Goal: Information Seeking & Learning: Learn about a topic

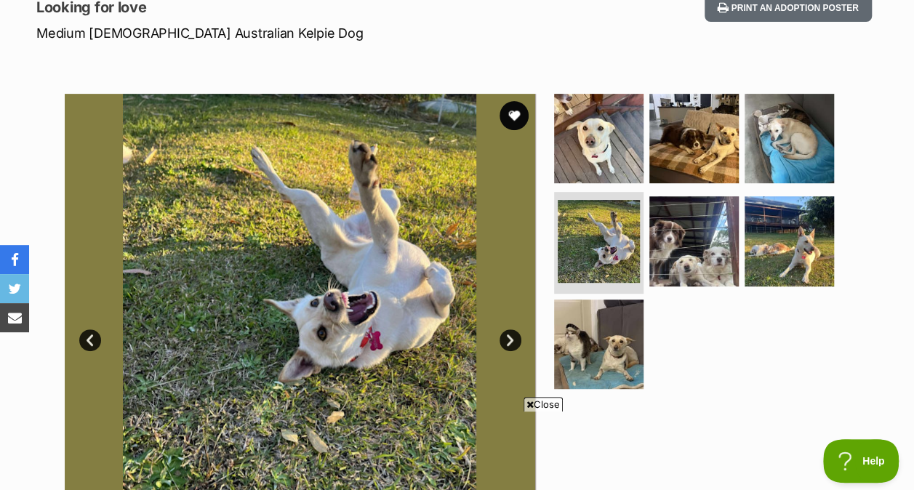
scroll to position [193, 0]
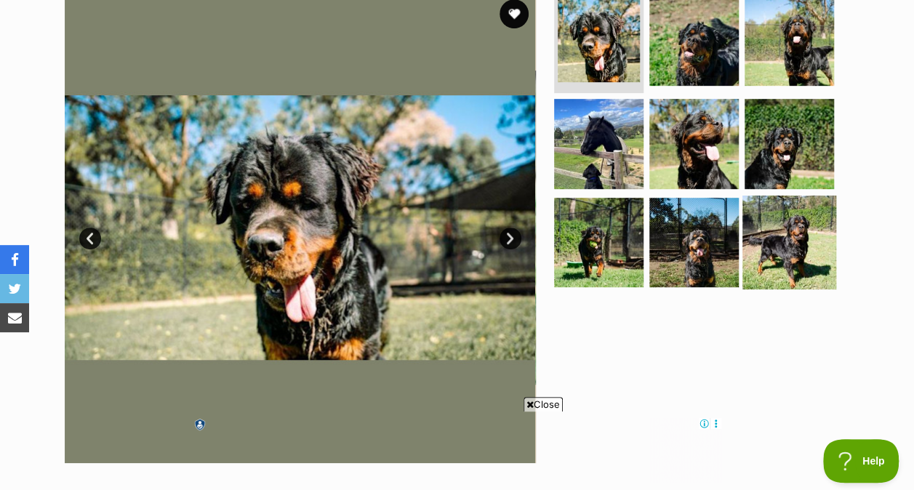
click at [772, 225] on img at bounding box center [790, 243] width 94 height 94
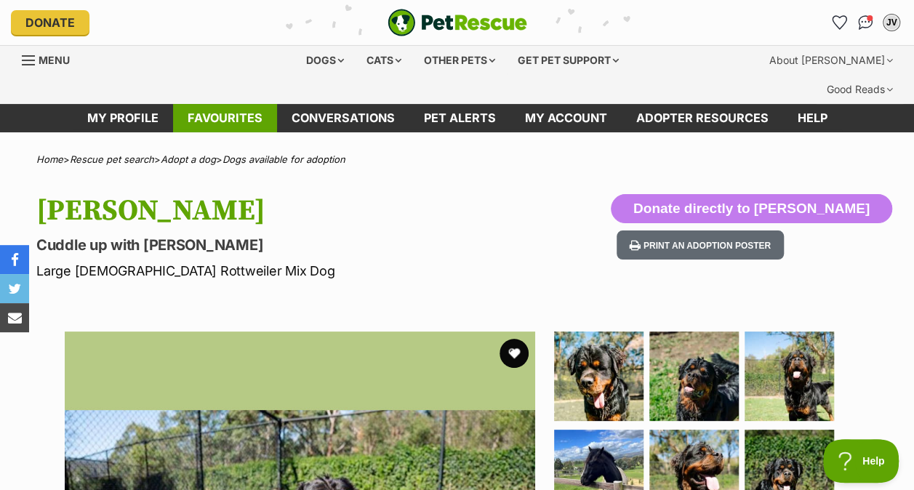
click at [240, 104] on link "Favourites" at bounding box center [225, 118] width 104 height 28
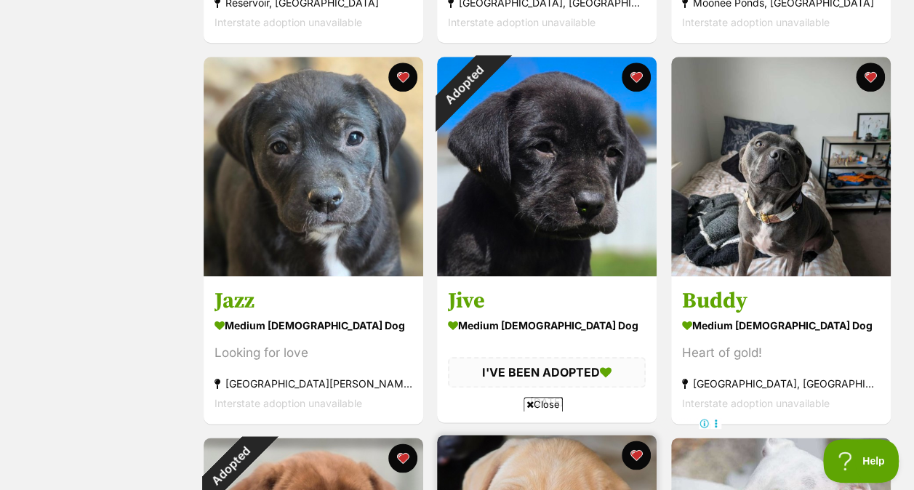
scroll to position [653, 0]
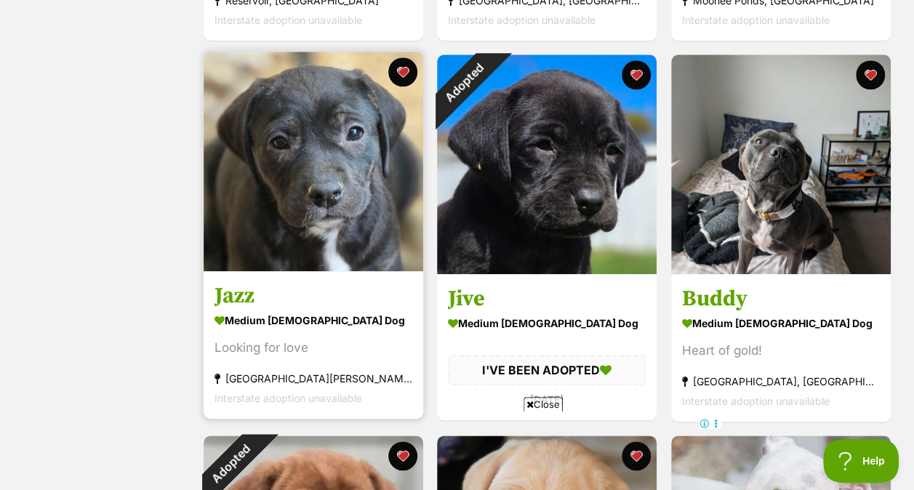
click at [261, 161] on img at bounding box center [314, 162] width 220 height 220
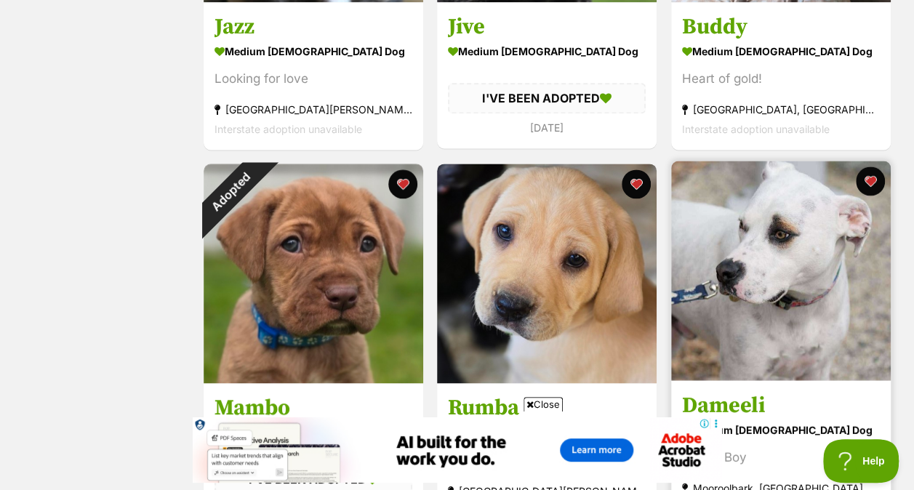
scroll to position [1034, 0]
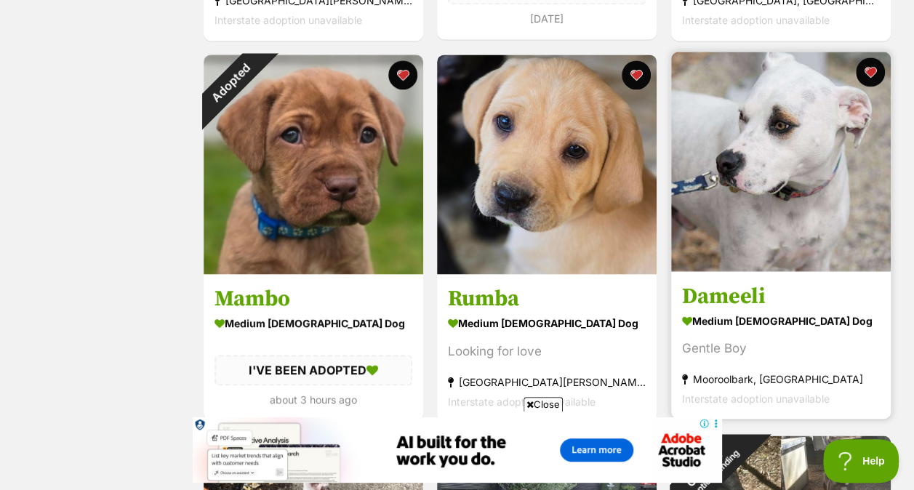
click at [770, 165] on img at bounding box center [781, 162] width 220 height 220
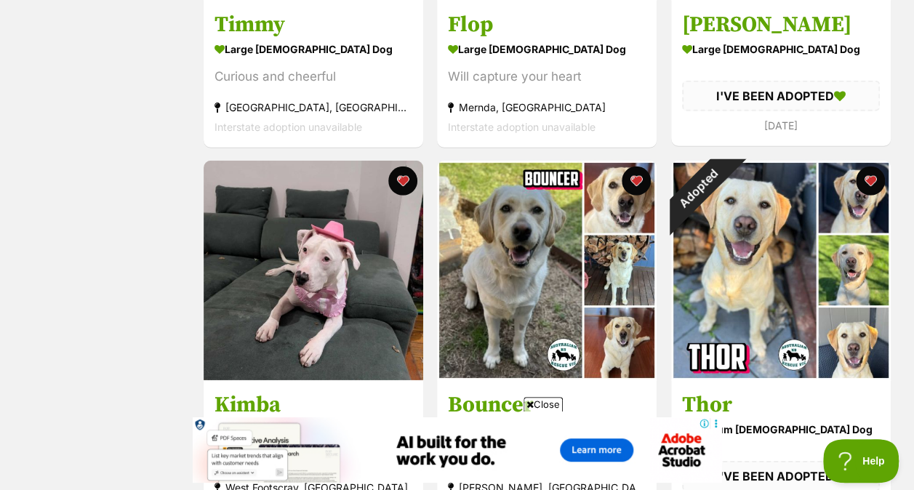
scroll to position [2079, 0]
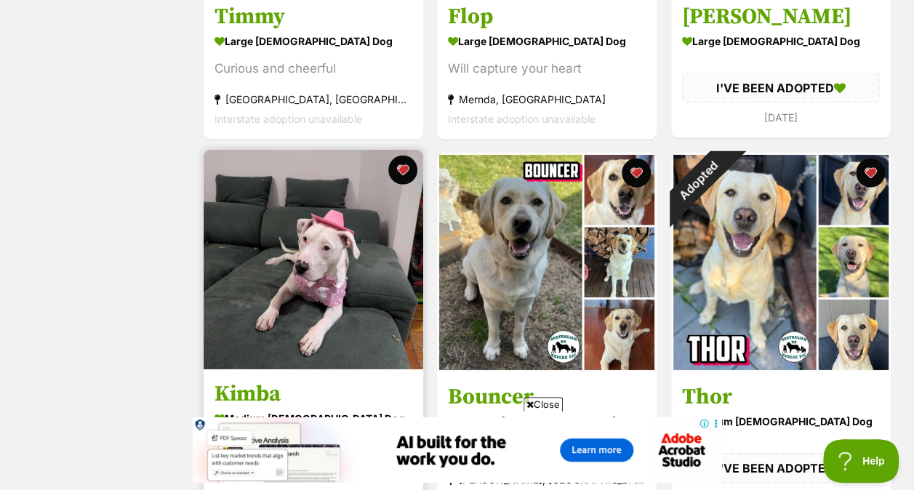
click at [337, 231] on img at bounding box center [314, 260] width 220 height 220
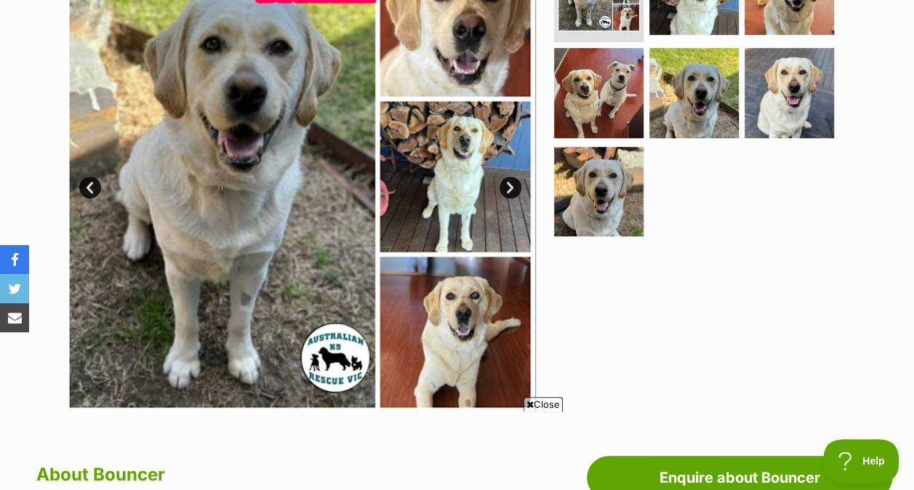
scroll to position [530, 0]
